Goal: Information Seeking & Learning: Find specific fact

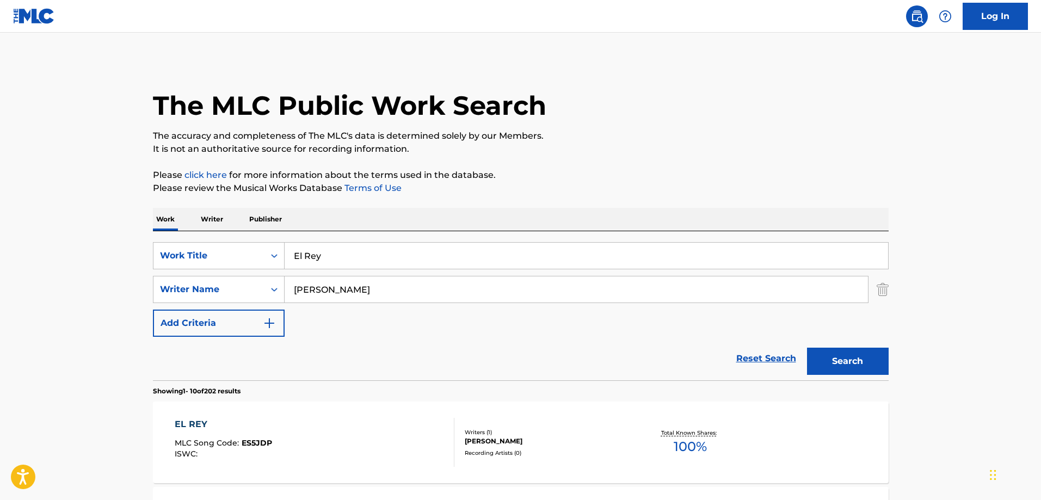
click at [384, 264] on input "El Rey" at bounding box center [586, 256] width 603 height 26
paste input "Sin Escondernos"
type input "Sin Escondernos"
click at [510, 186] on p "Please review the Musical Works Database Terms of Use" at bounding box center [521, 188] width 736 height 13
click at [373, 291] on input "[PERSON_NAME]" at bounding box center [576, 289] width 583 height 26
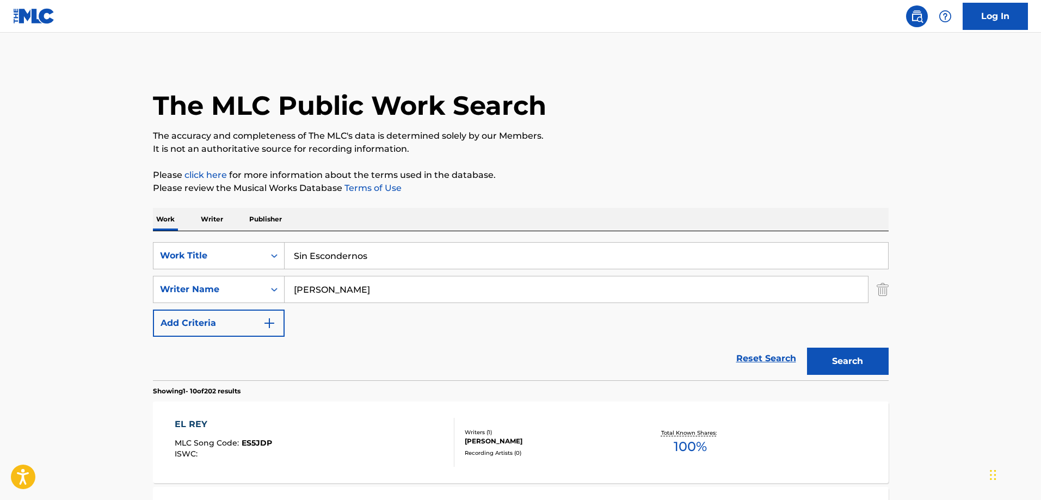
paste input "[PERSON_NAME]"
type input "[PERSON_NAME]"
click at [815, 354] on button "Search" at bounding box center [848, 361] width 82 height 27
click at [294, 431] on div "SIN ESCONDERNOS MLC Song Code : S61WPG ISWC :" at bounding box center [315, 442] width 280 height 49
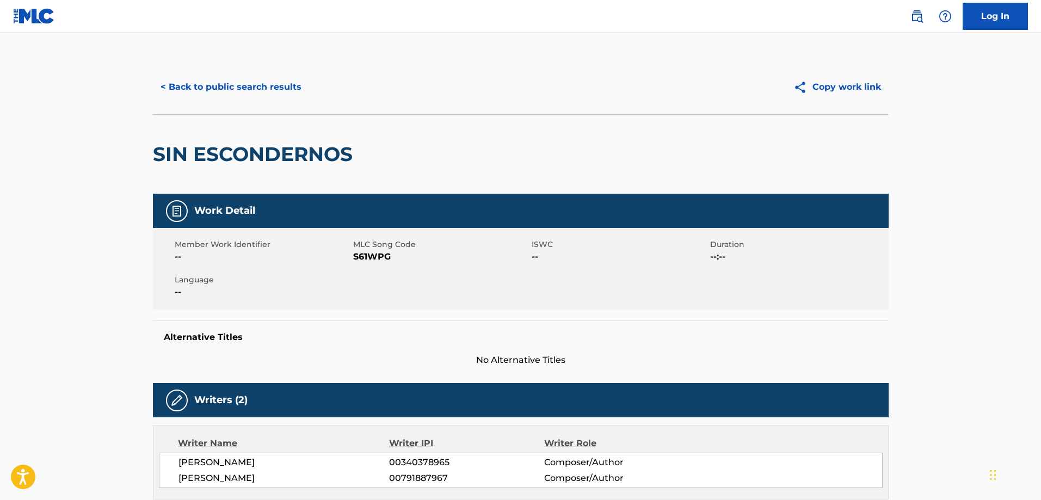
click at [371, 257] on span "S61WPG" at bounding box center [441, 256] width 176 height 13
copy span "S61WPG"
click at [371, 257] on span "S61WPG" at bounding box center [441, 256] width 176 height 13
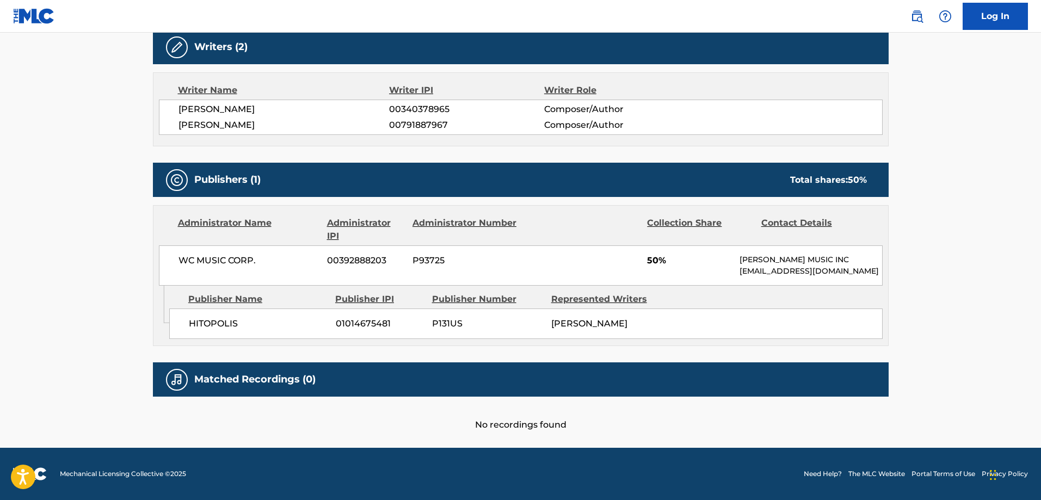
scroll to position [310, 0]
